Goal: Information Seeking & Learning: Learn about a topic

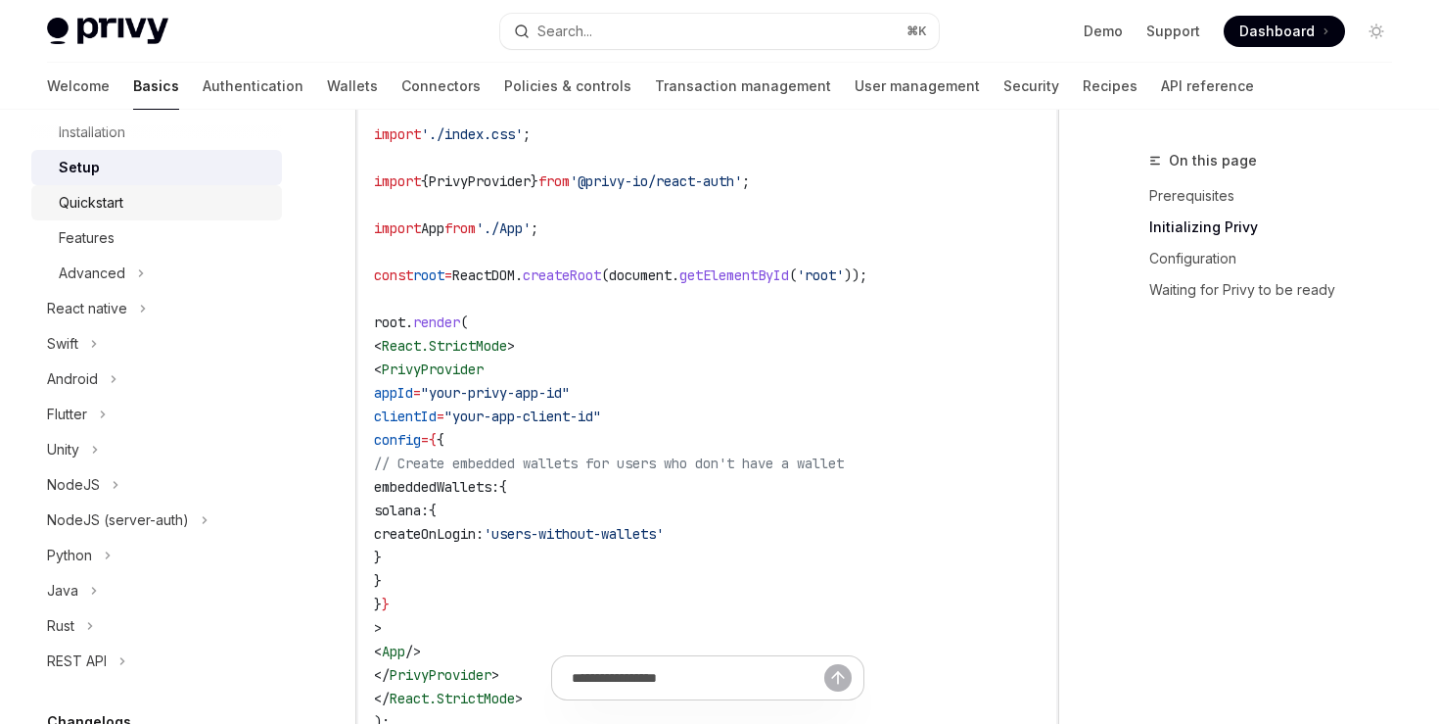
scroll to position [278, 0]
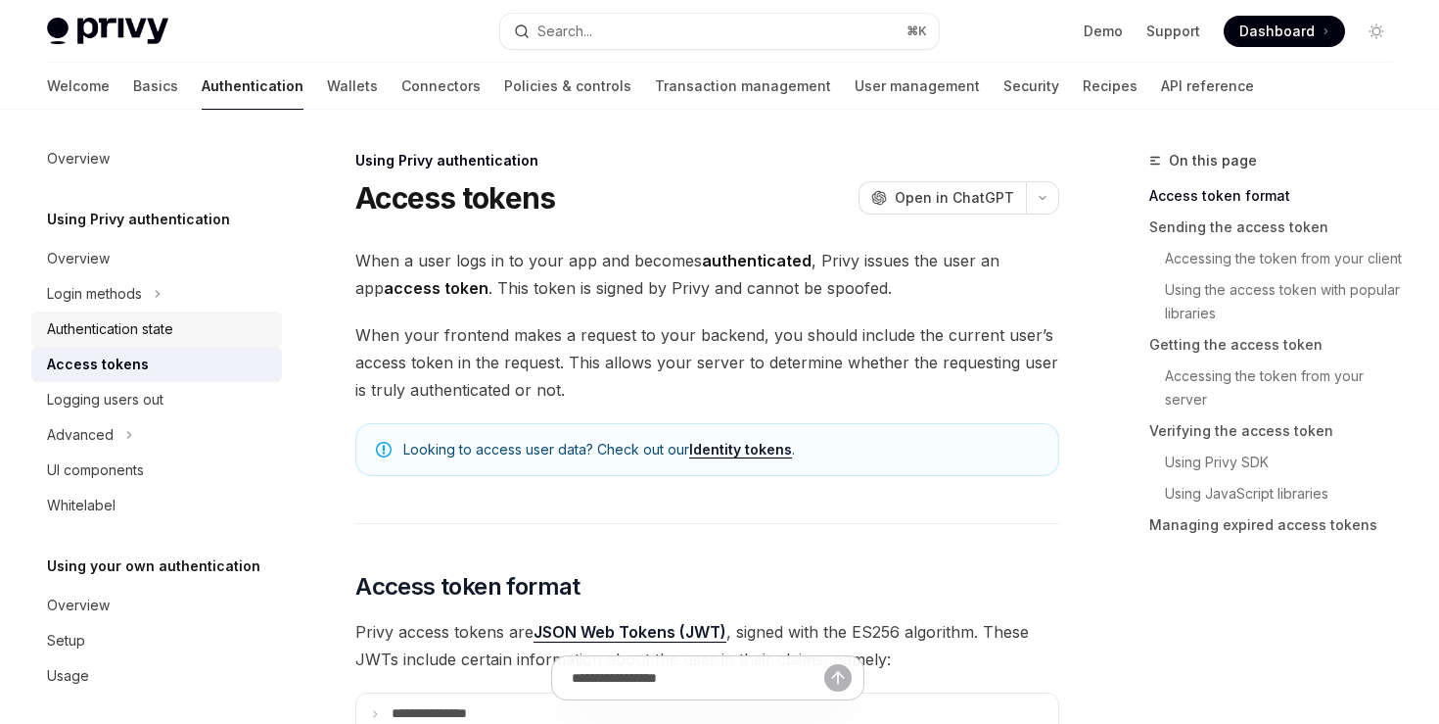
click at [116, 336] on div "Authentication state" at bounding box center [110, 329] width 126 height 24
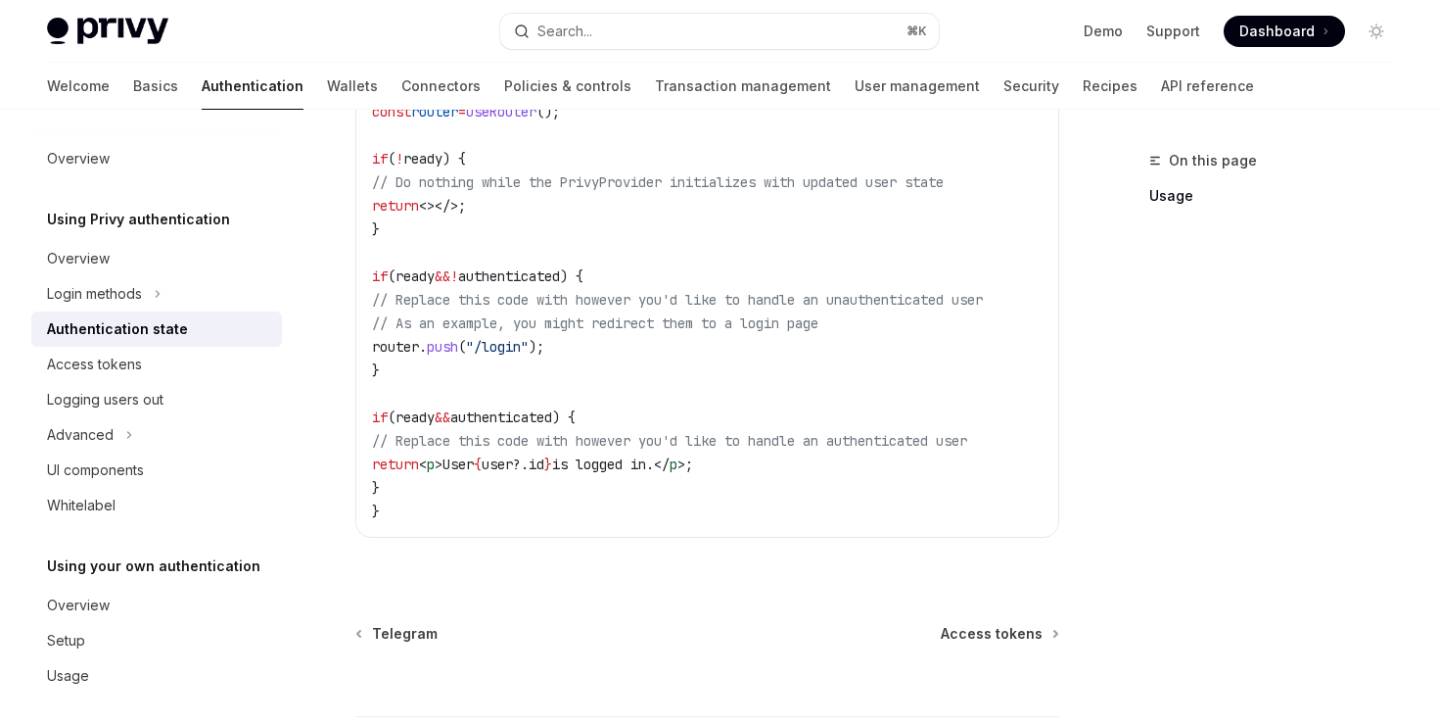
scroll to position [969, 0]
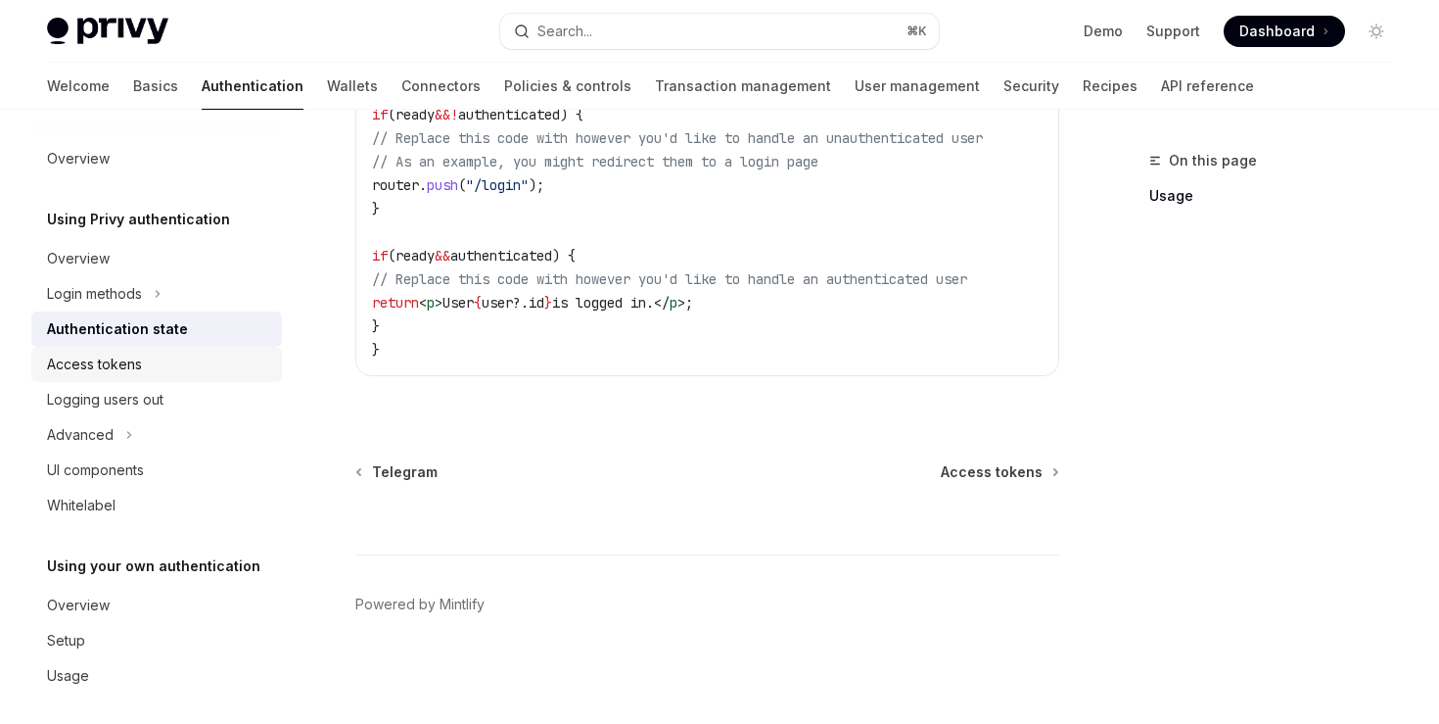
click at [115, 373] on div "Access tokens" at bounding box center [94, 365] width 95 height 24
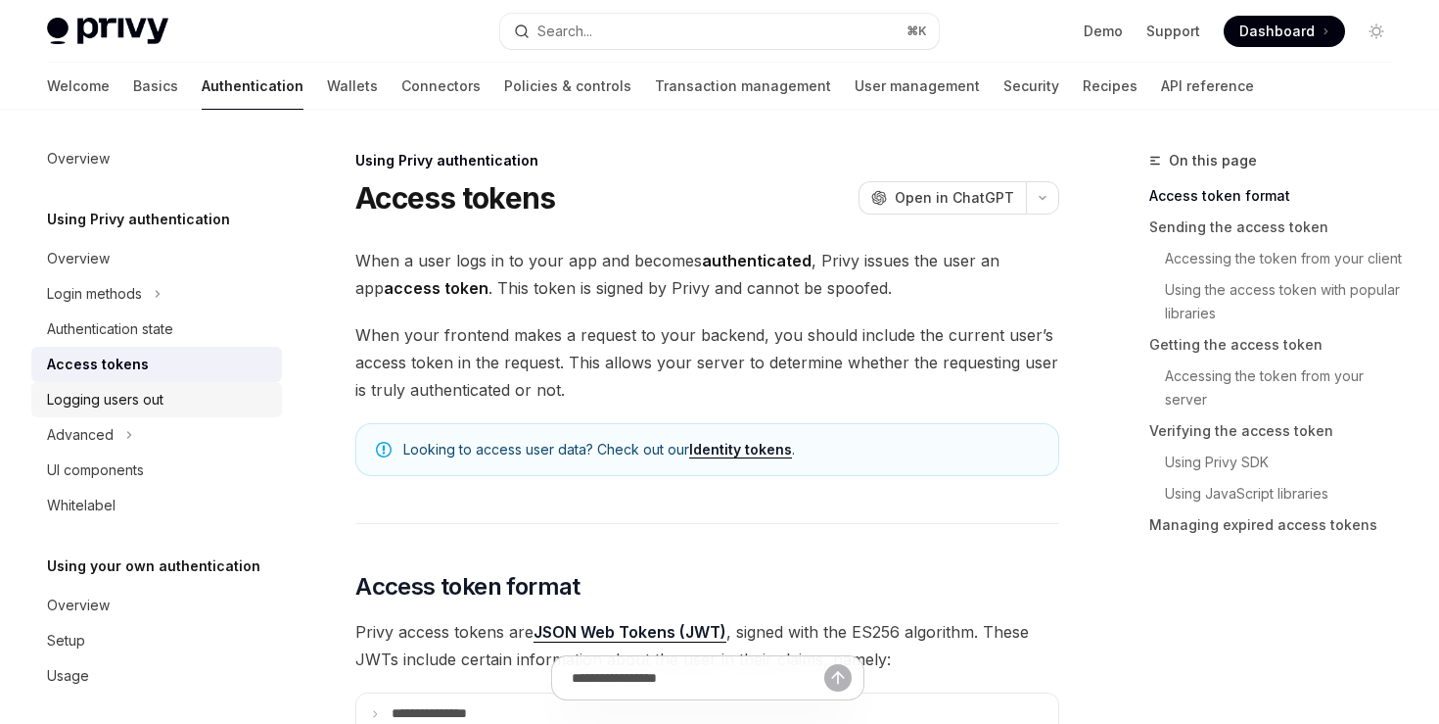
click at [114, 408] on div "Logging users out" at bounding box center [105, 400] width 117 height 24
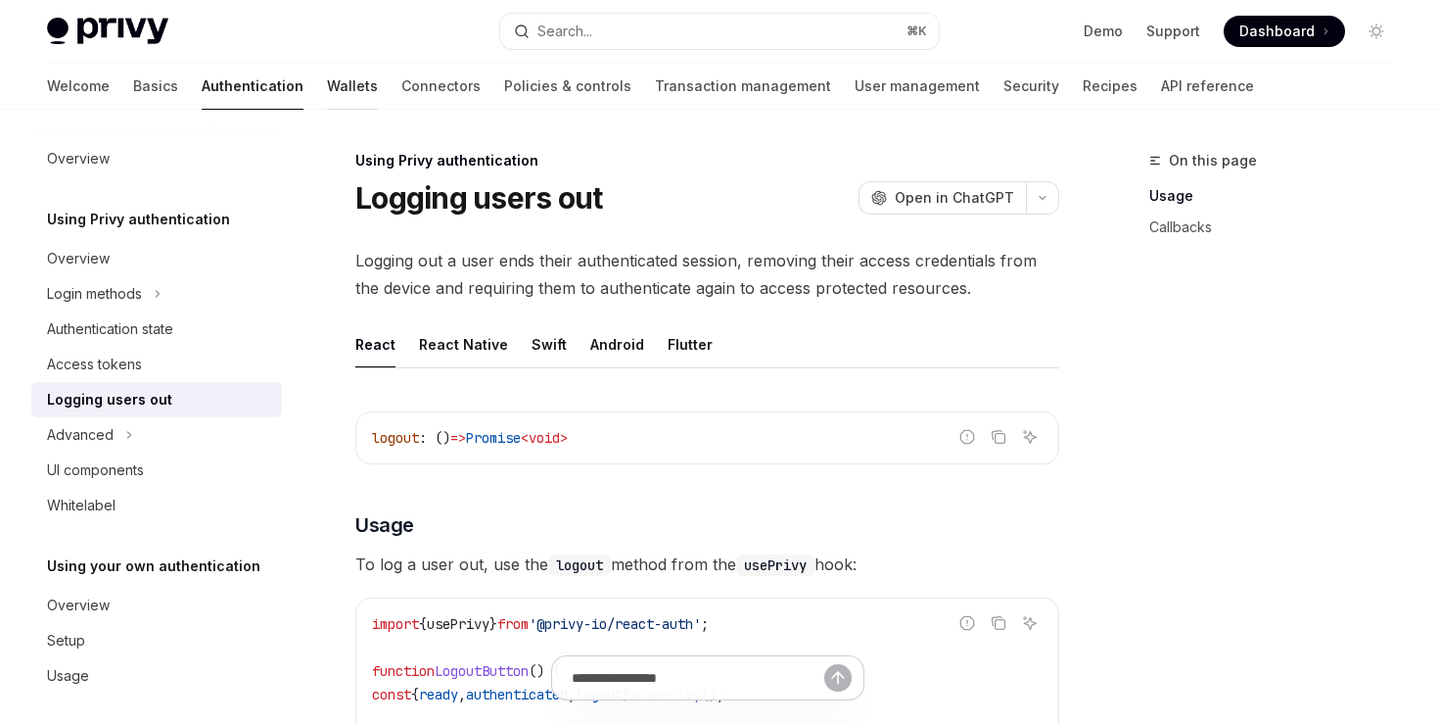
click at [327, 85] on link "Wallets" at bounding box center [352, 86] width 51 height 47
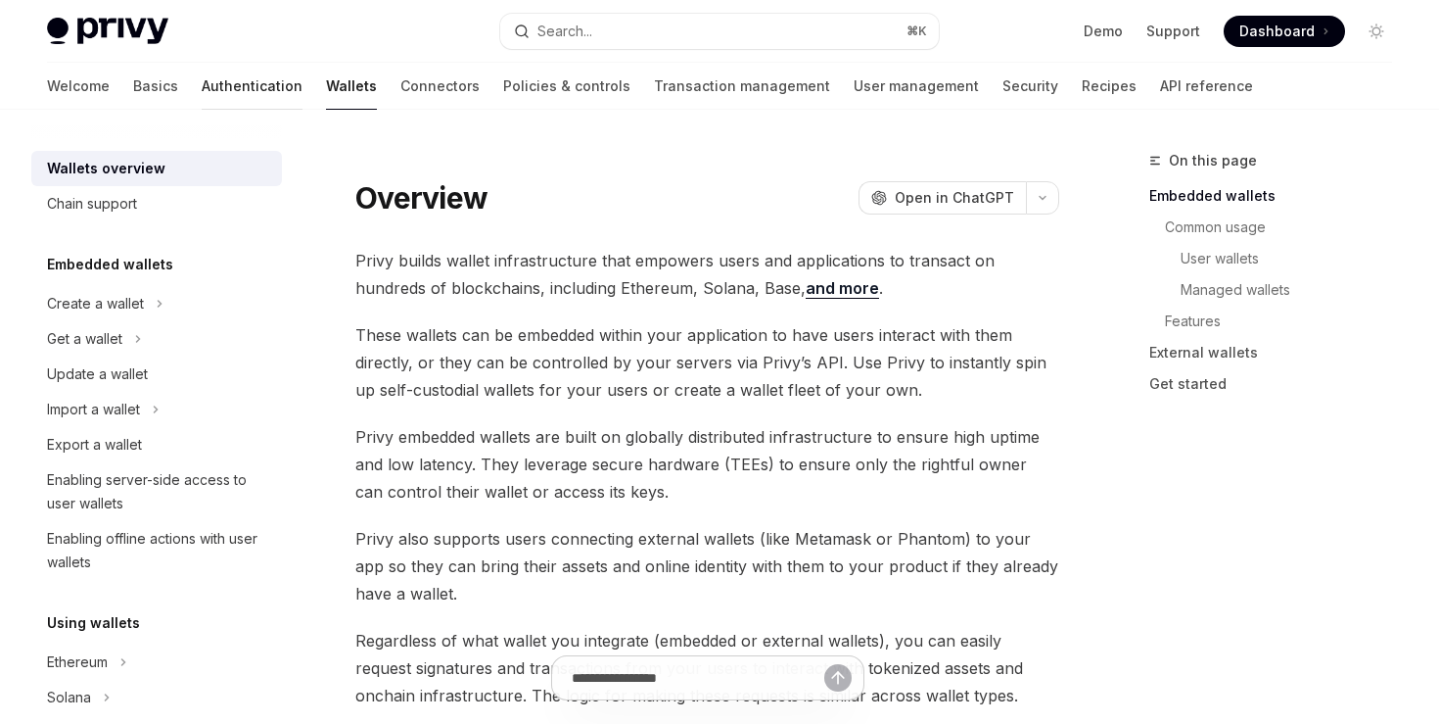
click at [202, 85] on link "Authentication" at bounding box center [252, 86] width 101 height 47
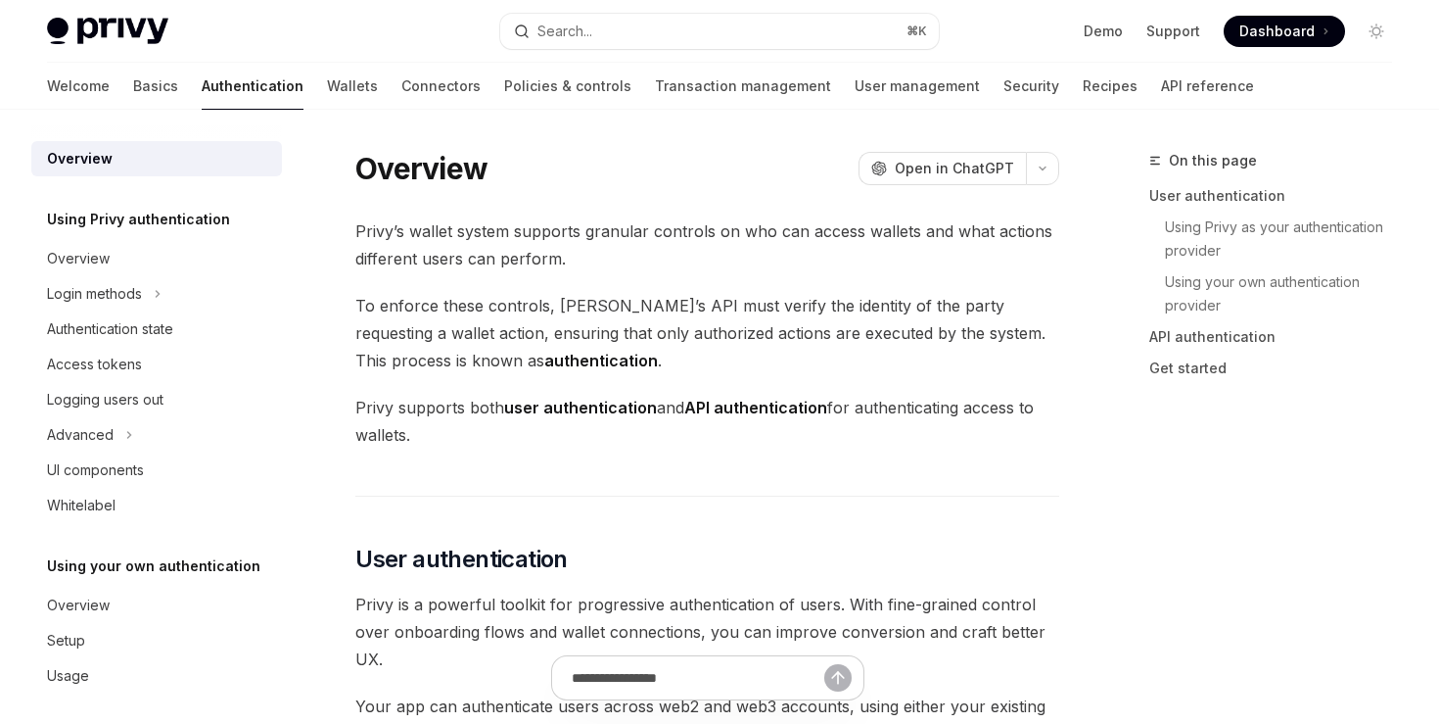
type textarea "*"
